Goal: Navigation & Orientation: Find specific page/section

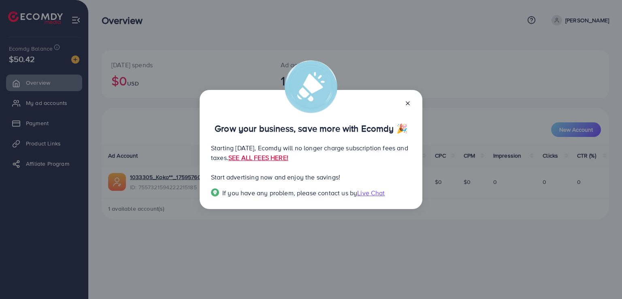
click at [405, 103] on icon at bounding box center [408, 103] width 6 height 6
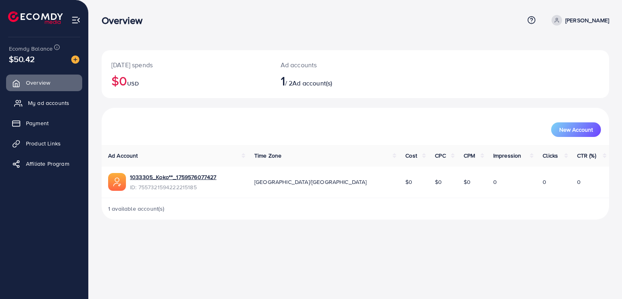
click at [16, 97] on link "My ad accounts" at bounding box center [44, 103] width 76 height 16
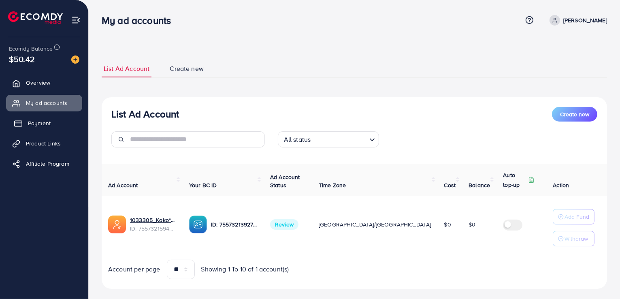
click at [41, 125] on span "Payment" at bounding box center [39, 123] width 23 height 8
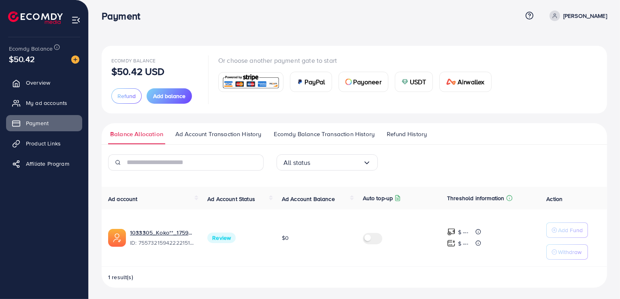
scroll to position [6, 0]
click at [74, 147] on link "Product Links" at bounding box center [44, 143] width 76 height 16
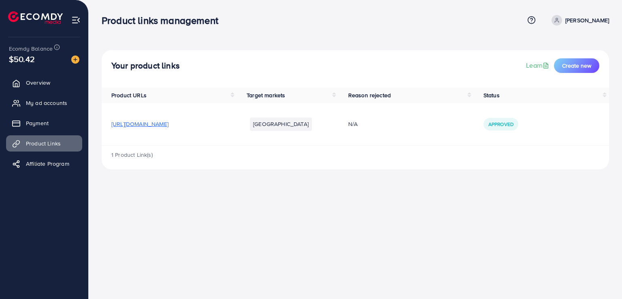
click at [169, 126] on span "[URL][DOMAIN_NAME]" at bounding box center [139, 124] width 57 height 8
click at [36, 120] on span "Payment" at bounding box center [39, 123] width 23 height 8
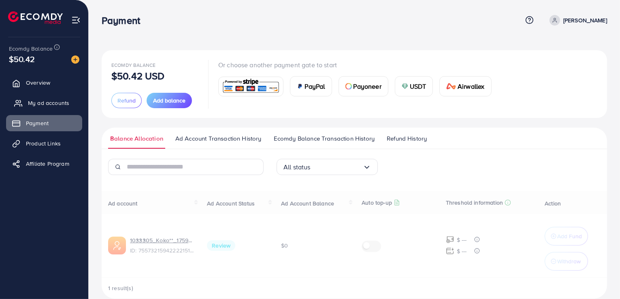
click at [36, 107] on span "My ad accounts" at bounding box center [48, 103] width 41 height 8
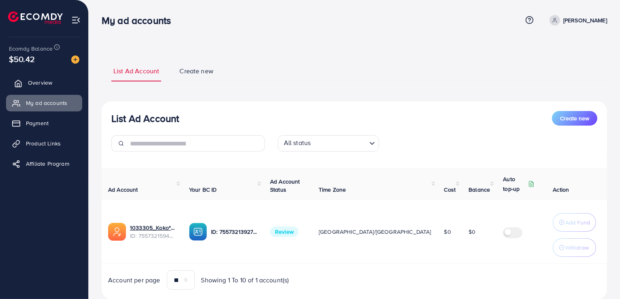
click at [40, 83] on span "Overview" at bounding box center [40, 83] width 24 height 8
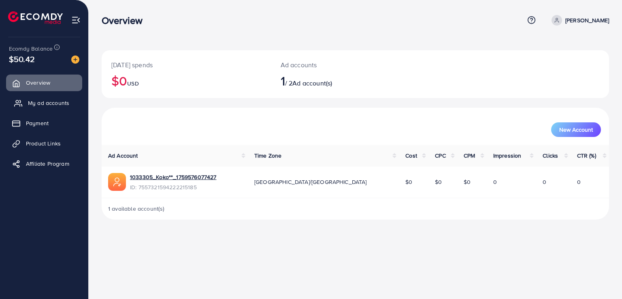
click at [46, 104] on span "My ad accounts" at bounding box center [48, 103] width 41 height 8
